Goal: Task Accomplishment & Management: Manage account settings

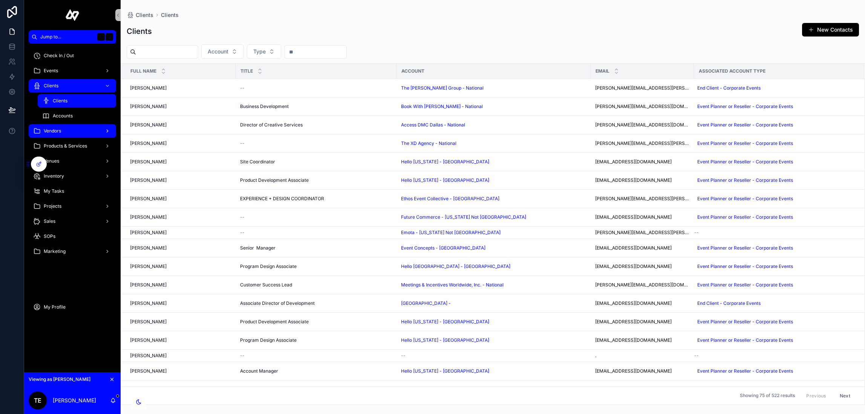
click at [60, 133] on span "Vendors" at bounding box center [52, 131] width 17 height 6
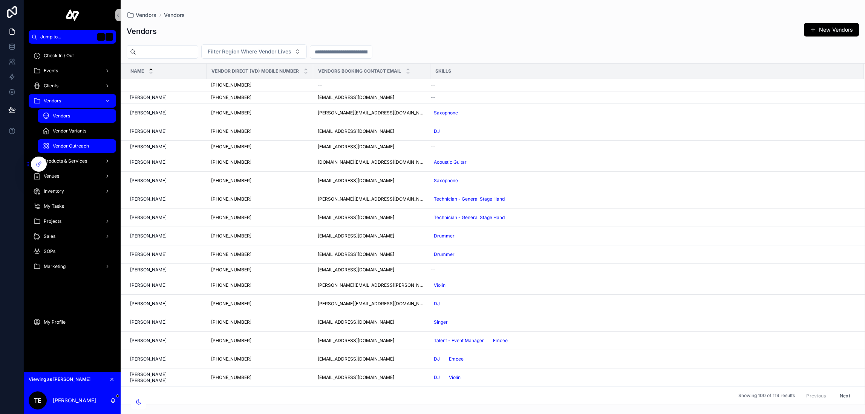
click at [60, 145] on span "Vendor Outreach" at bounding box center [71, 146] width 36 height 6
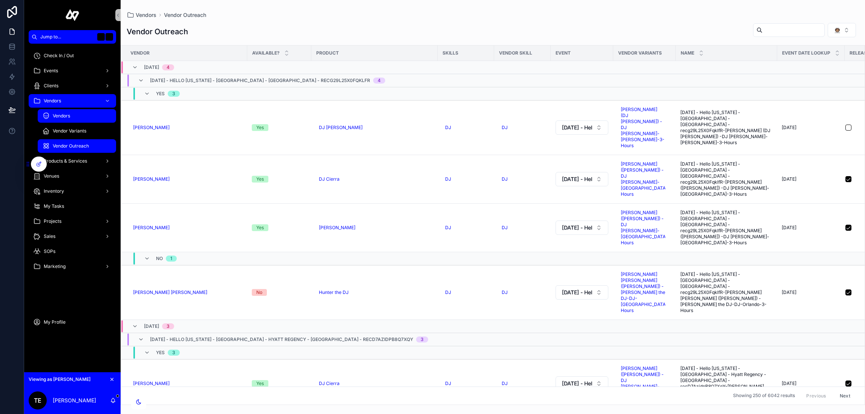
click at [62, 116] on span "Vendors" at bounding box center [61, 116] width 17 height 6
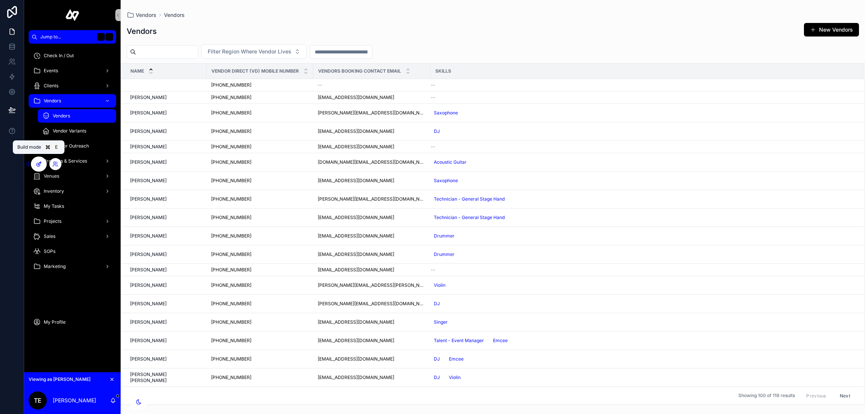
click at [35, 161] on div at bounding box center [38, 164] width 15 height 14
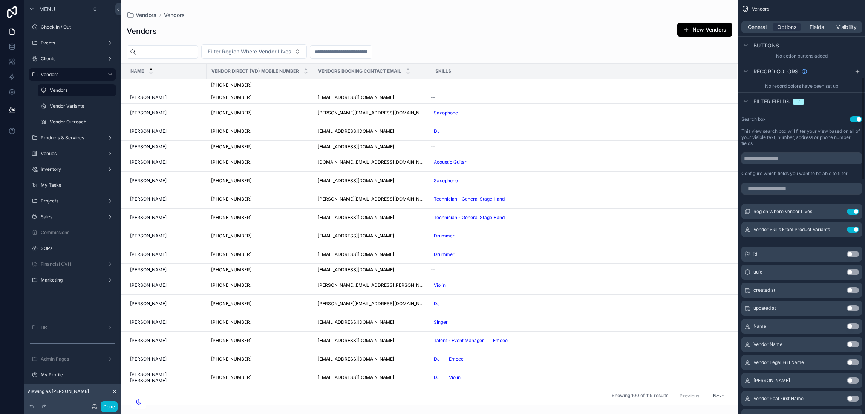
scroll to position [299, 0]
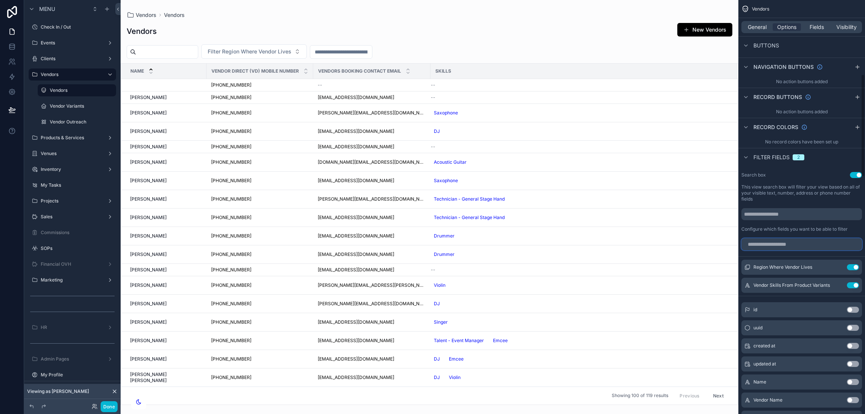
click at [789, 243] on input "scrollable content" at bounding box center [801, 244] width 121 height 12
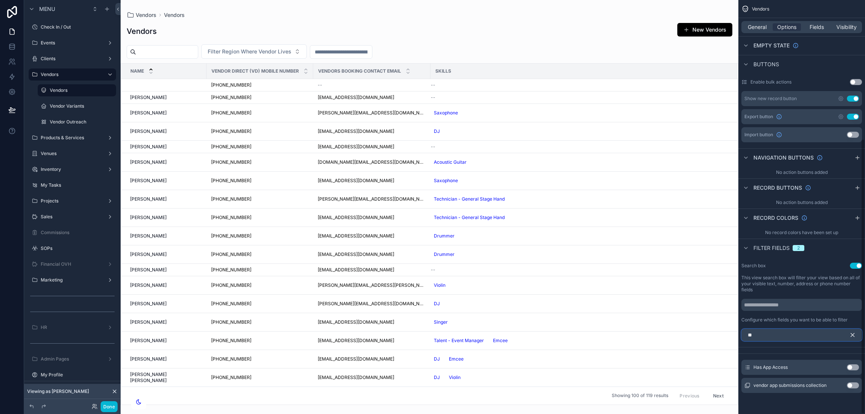
scroll to position [209, 0]
type input "***"
click at [849, 367] on button "Use setting" at bounding box center [852, 368] width 12 height 6
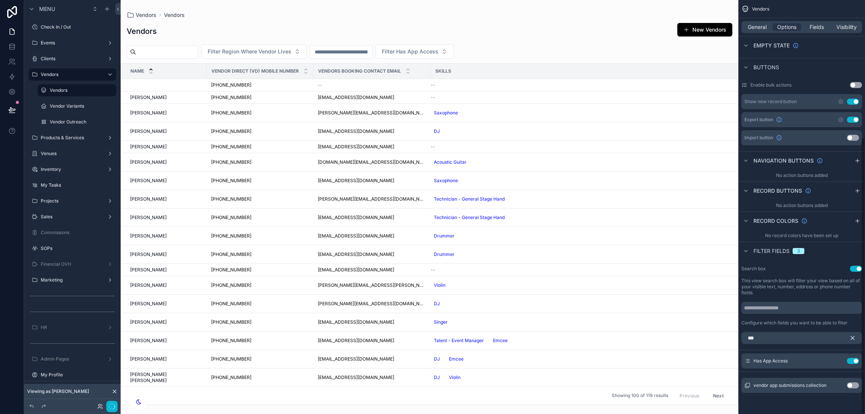
scroll to position [206, 0]
click at [591, 32] on div "scrollable content" at bounding box center [429, 207] width 617 height 414
click at [813, 29] on span "Fields" at bounding box center [816, 27] width 14 height 8
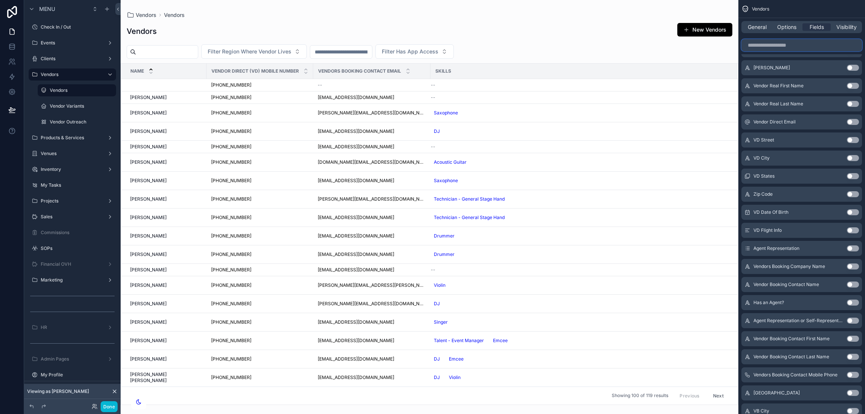
click at [809, 44] on input "scrollable content" at bounding box center [801, 45] width 121 height 12
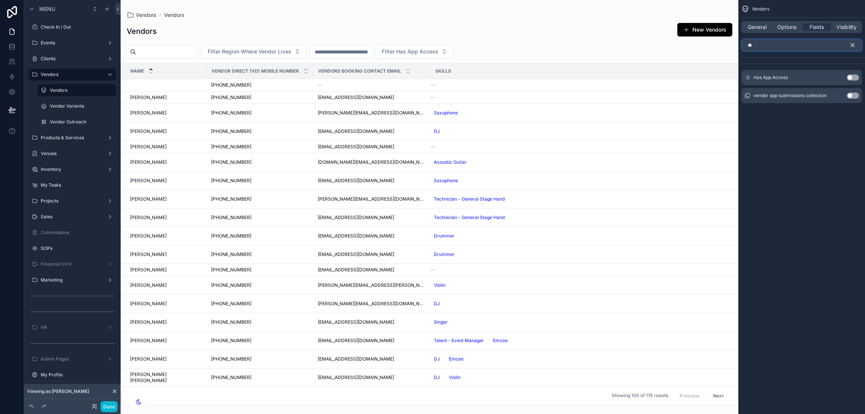
scroll to position [0, 0]
type input "***"
click at [850, 77] on button "Use setting" at bounding box center [852, 78] width 12 height 6
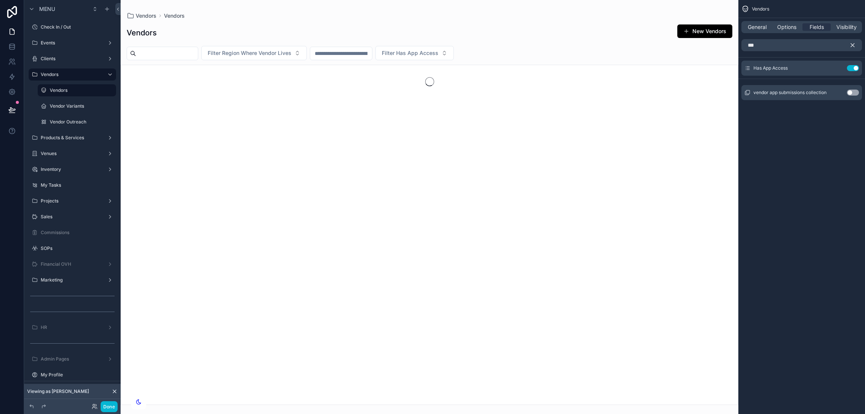
click at [854, 43] on icon "scrollable content" at bounding box center [852, 45] width 7 height 7
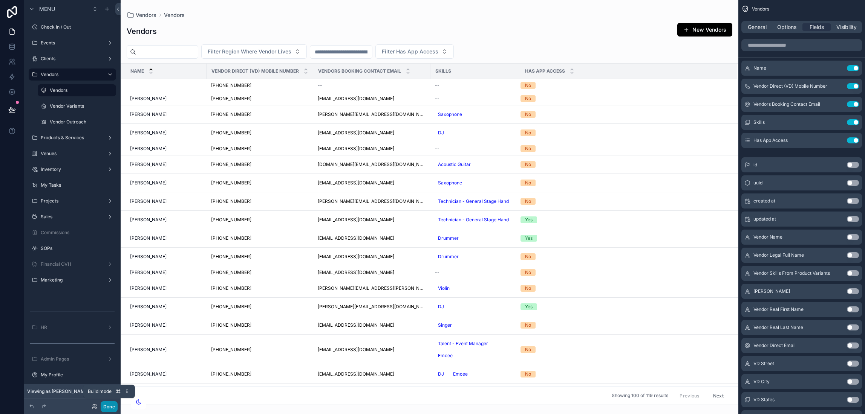
click at [110, 406] on button "Done" at bounding box center [109, 407] width 17 height 11
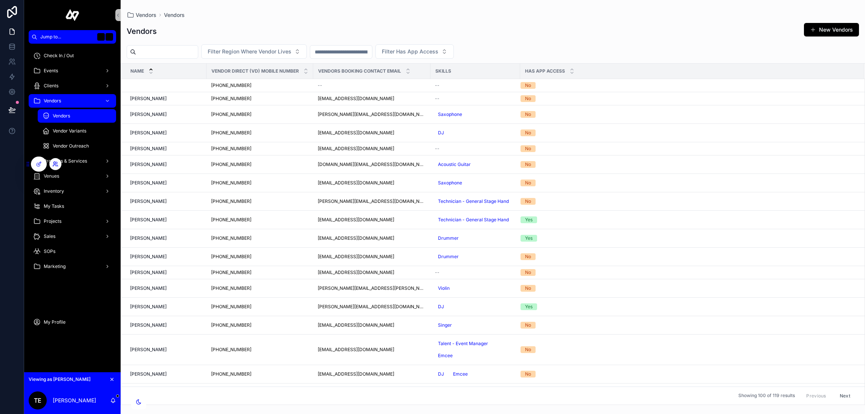
click at [54, 162] on icon at bounding box center [55, 164] width 6 height 6
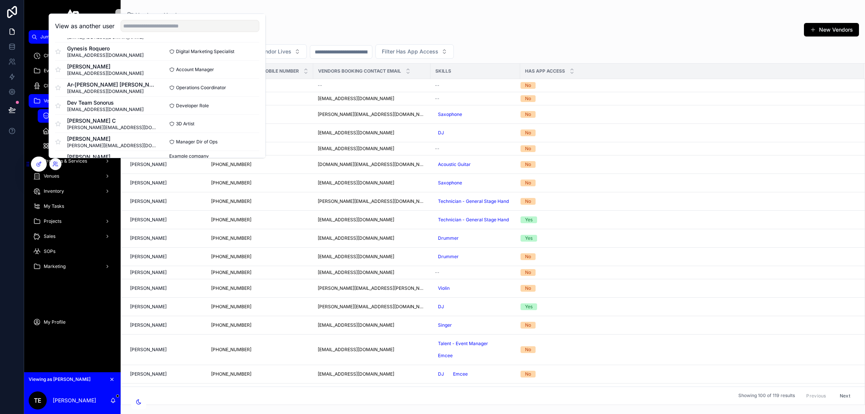
scroll to position [218, 0]
click at [243, 142] on button "Select" at bounding box center [250, 142] width 20 height 11
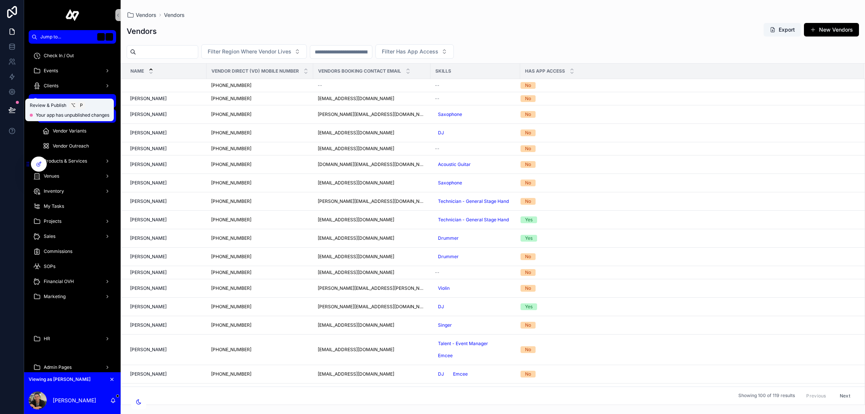
click at [9, 108] on icon at bounding box center [12, 110] width 8 height 8
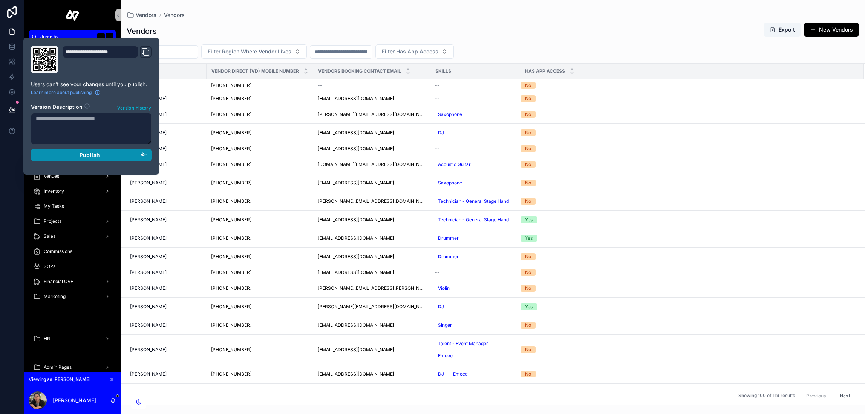
click at [103, 158] on div "Publish" at bounding box center [91, 155] width 111 height 7
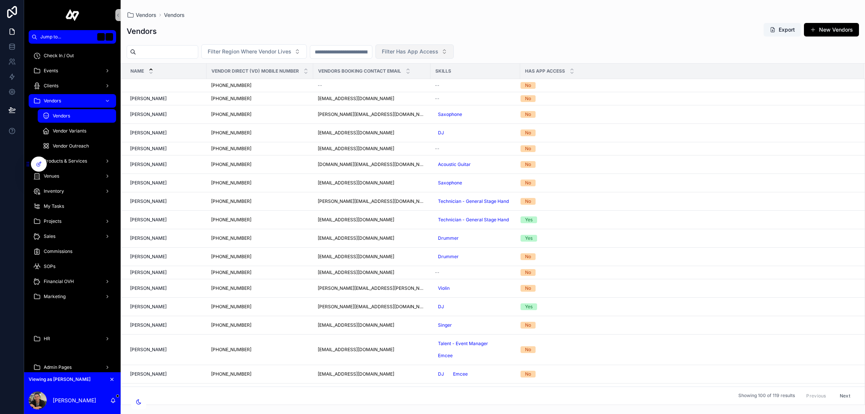
click at [438, 48] on span "Filter Has App Access" at bounding box center [410, 52] width 57 height 8
click at [405, 92] on div "Yes" at bounding box center [433, 94] width 90 height 12
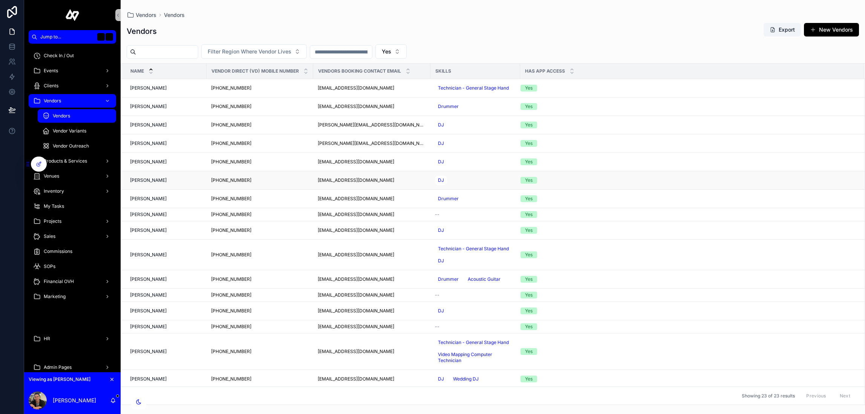
scroll to position [191, 0]
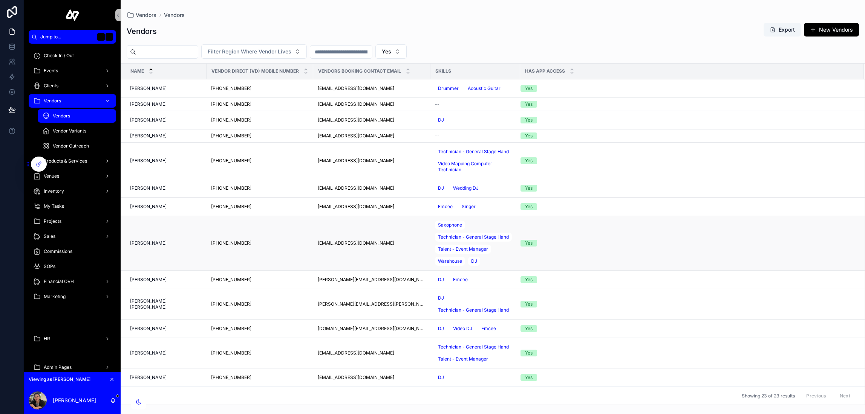
click at [142, 243] on span "[PERSON_NAME]" at bounding box center [148, 243] width 37 height 6
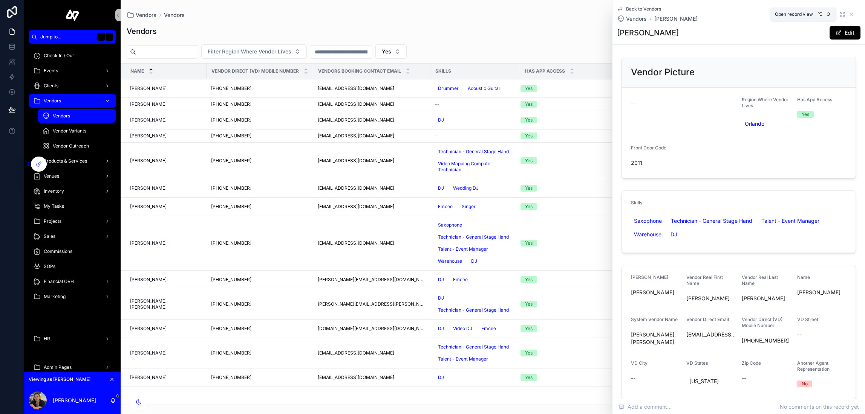
click at [839, 12] on icon "scrollable content" at bounding box center [842, 14] width 6 height 6
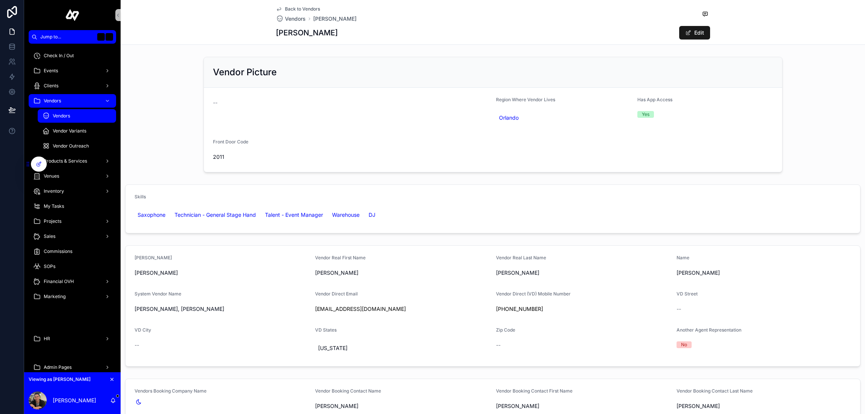
click at [694, 29] on button "Edit" at bounding box center [694, 33] width 31 height 14
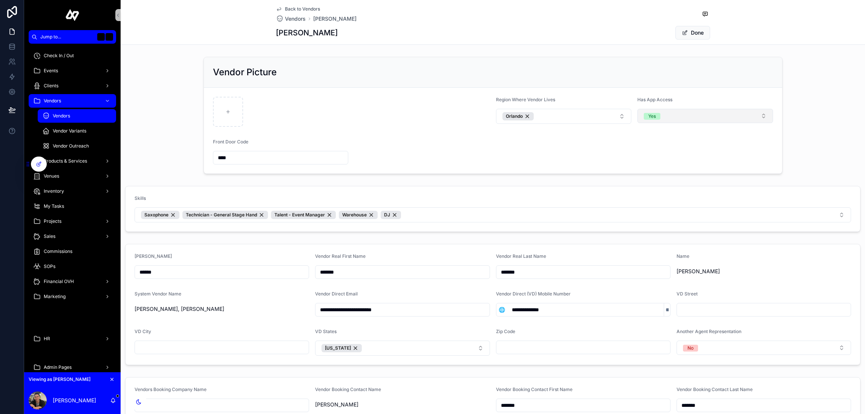
click at [668, 114] on button "Yes" at bounding box center [705, 116] width 136 height 14
click at [654, 158] on span "No" at bounding box center [649, 157] width 15 height 7
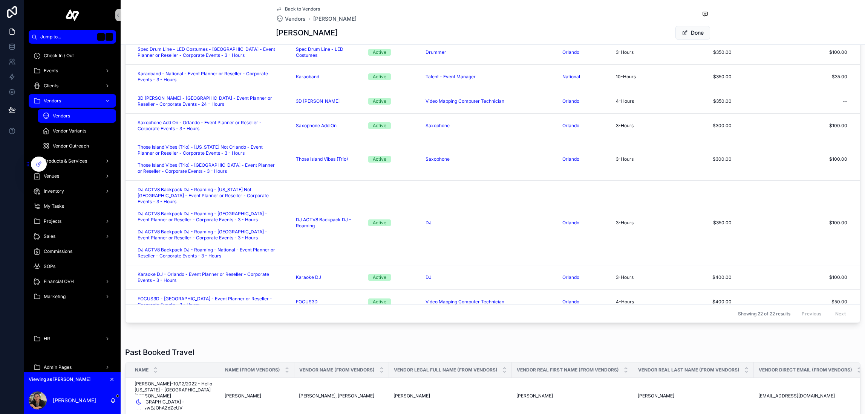
scroll to position [333, 0]
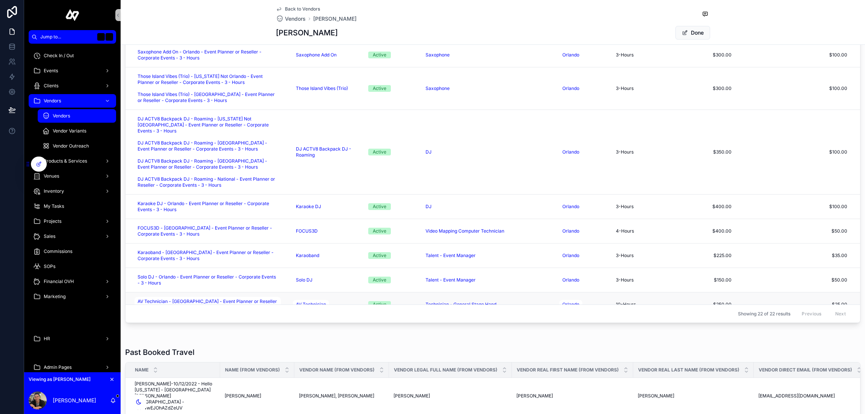
click at [404, 301] on div "Active" at bounding box center [392, 304] width 48 height 7
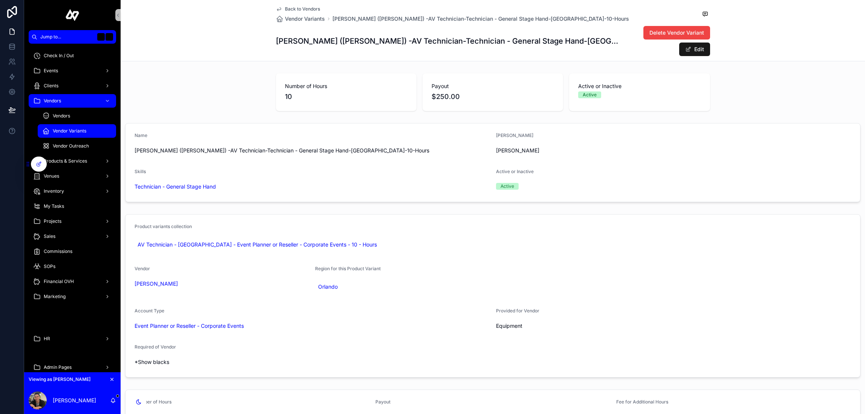
click at [692, 53] on button "Edit" at bounding box center [694, 50] width 31 height 14
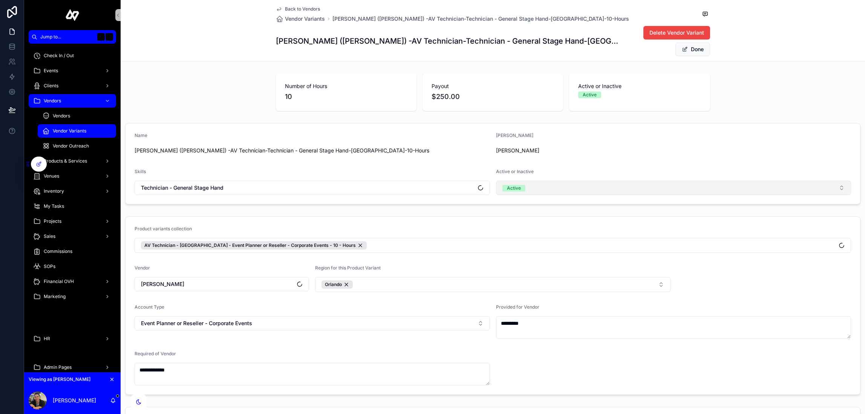
click at [550, 188] on button "Active" at bounding box center [673, 188] width 355 height 14
click at [526, 238] on span "Inactive" at bounding box center [514, 240] width 26 height 7
click at [695, 51] on button "Done" at bounding box center [692, 50] width 35 height 14
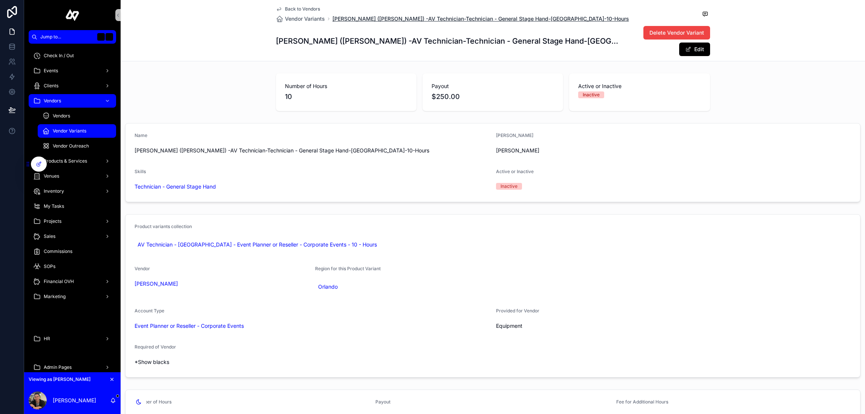
click at [369, 19] on span "[PERSON_NAME] ([PERSON_NAME]) -AV Technician-Technician - General Stage Hand-[G…" at bounding box center [480, 19] width 296 height 8
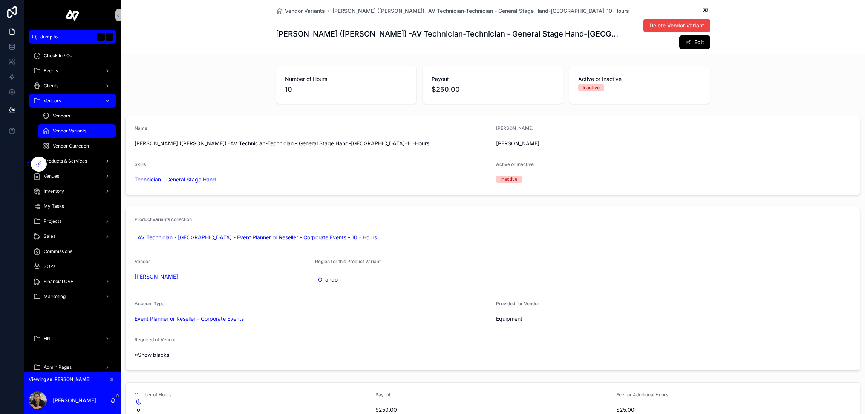
click at [401, 230] on div "AV Technician - [GEOGRAPHIC_DATA] - Event Planner or Reseller - Corporate Event…" at bounding box center [492, 238] width 716 height 18
click at [47, 75] on div "Events" at bounding box center [72, 71] width 78 height 12
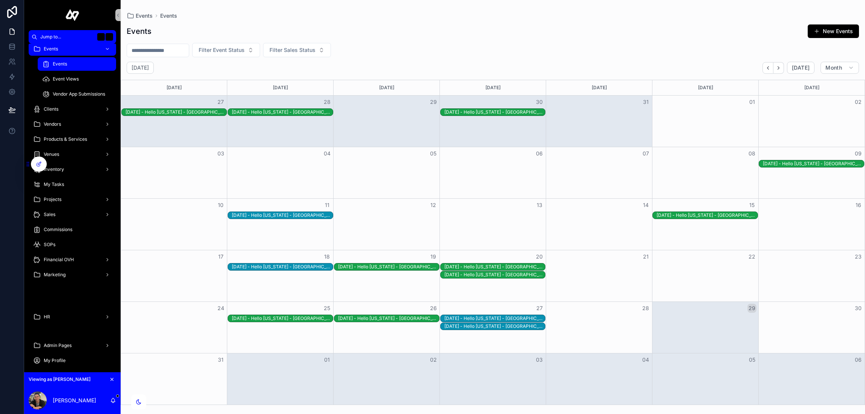
scroll to position [27, 0]
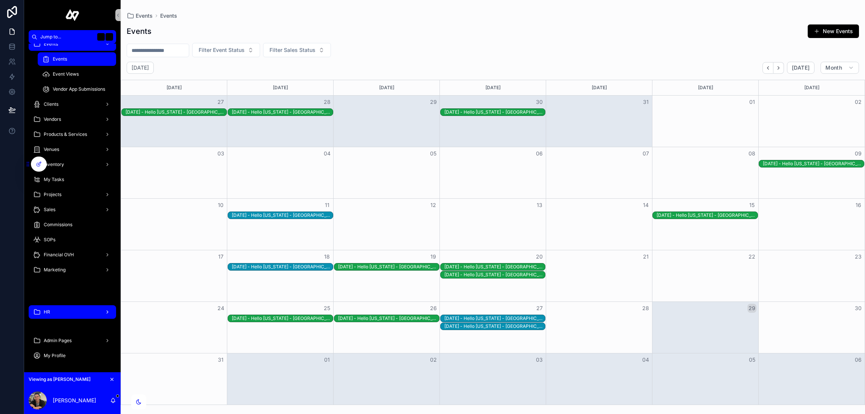
click at [56, 310] on div "HR" at bounding box center [72, 312] width 78 height 12
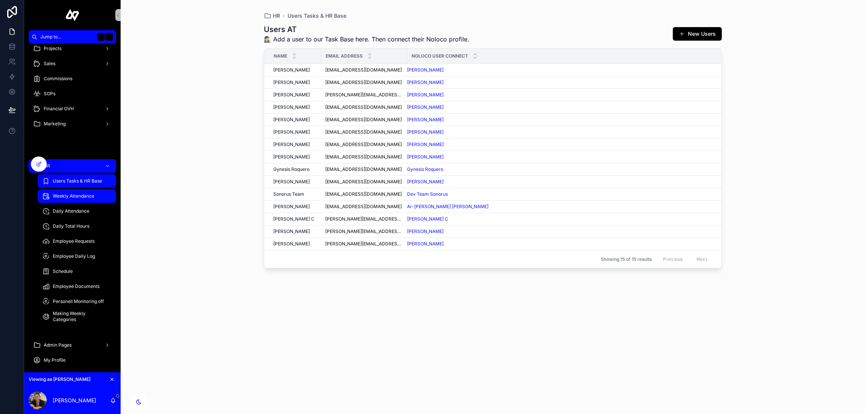
scroll to position [129, 0]
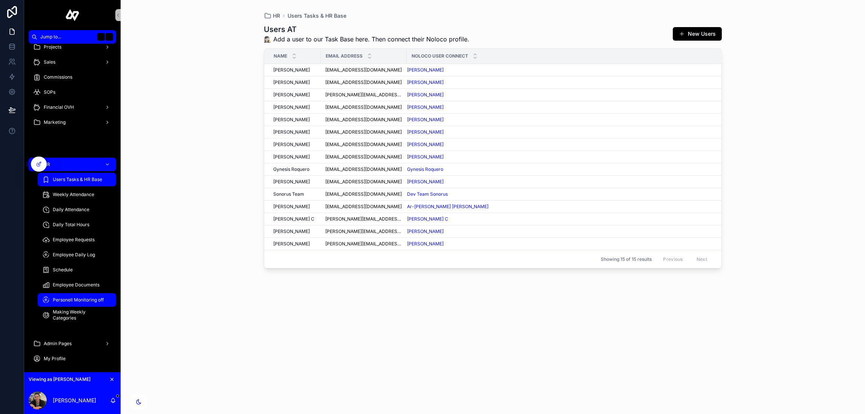
click at [87, 302] on span "Personell Monitoring off" at bounding box center [78, 300] width 51 height 6
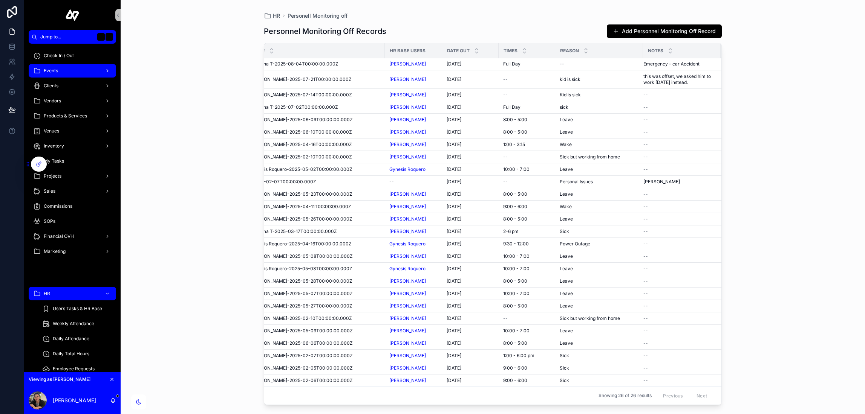
click at [57, 69] on span "Events" at bounding box center [51, 71] width 14 height 6
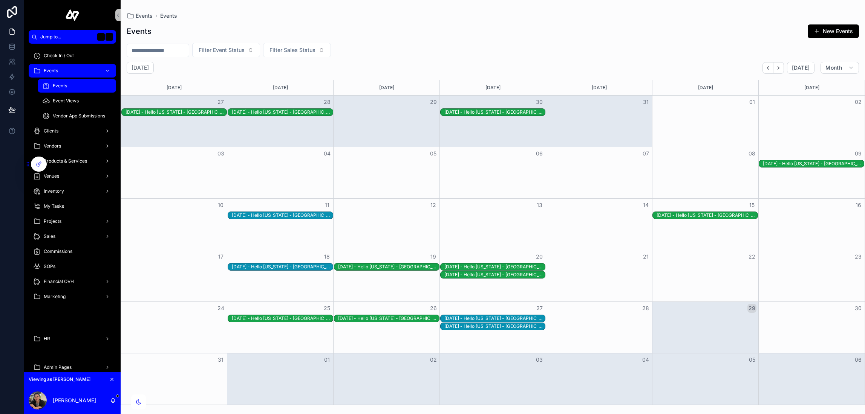
click at [388, 263] on div "[DATE] - Hello [US_STATE] - [GEOGRAPHIC_DATA] - [GEOGRAPHIC_DATA] - rec4evkAOV6…" at bounding box center [386, 267] width 105 height 8
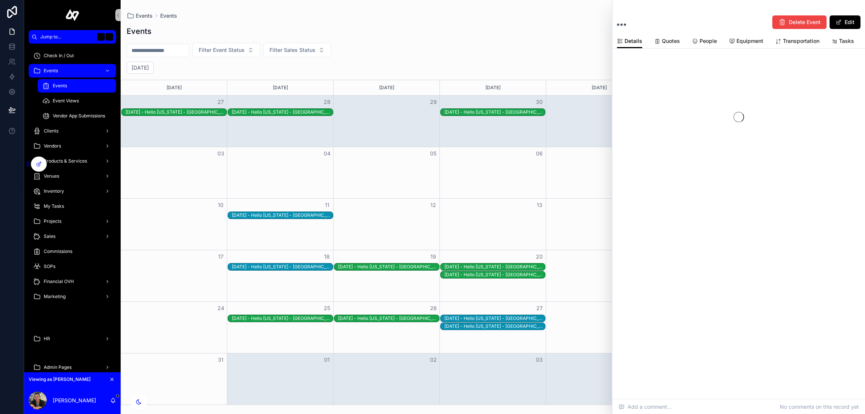
click at [387, 266] on div "[DATE] - Hello [US_STATE] - [GEOGRAPHIC_DATA] - [GEOGRAPHIC_DATA] - rec4evkAOV6…" at bounding box center [388, 267] width 101 height 6
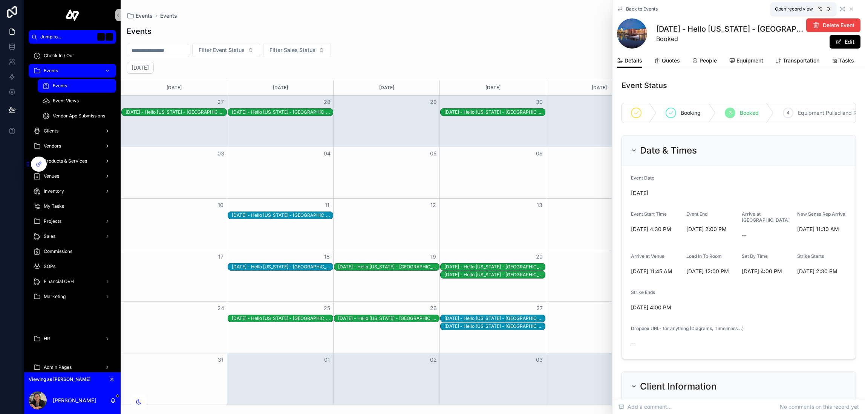
click at [844, 7] on icon "scrollable content" at bounding box center [843, 8] width 2 height 2
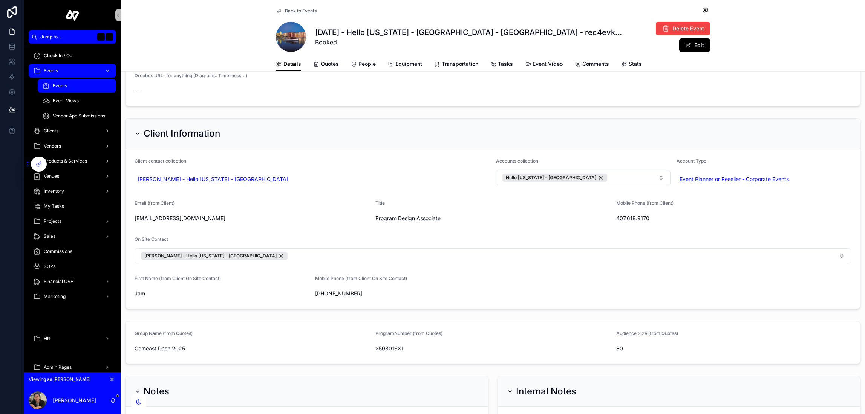
scroll to position [251, 0]
click at [326, 63] on span "Quotes" at bounding box center [330, 64] width 18 height 8
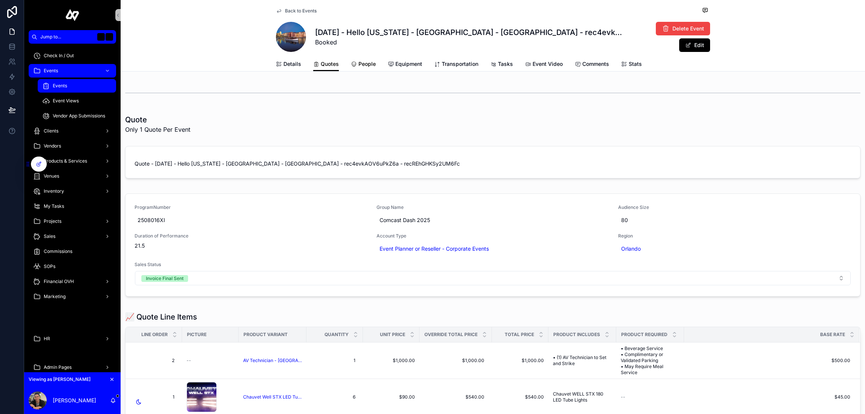
click at [362, 58] on link "People" at bounding box center [363, 64] width 25 height 15
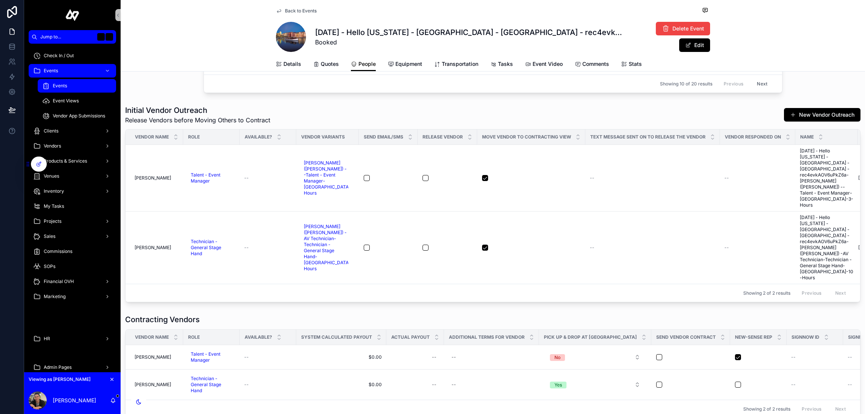
scroll to position [380, 0]
